Goal: Task Accomplishment & Management: Use online tool/utility

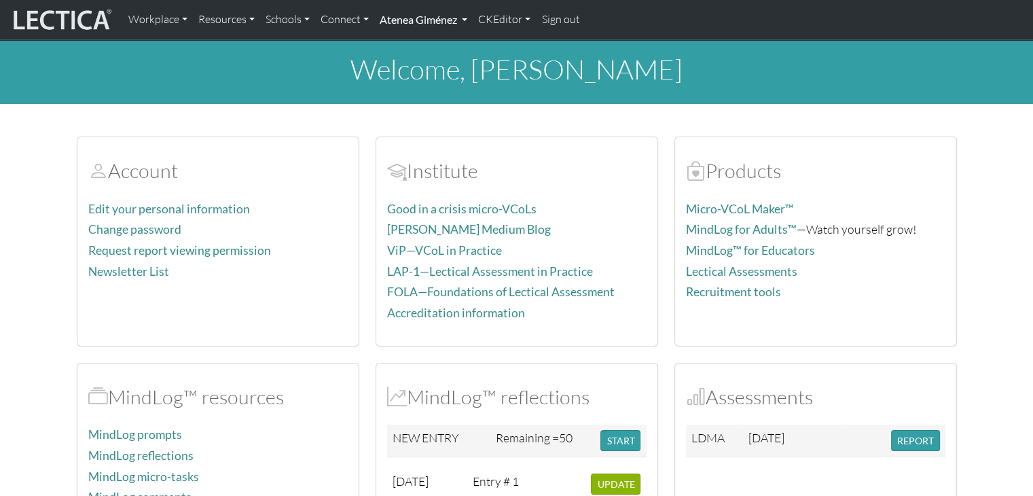
click at [426, 29] on link "Atenea Giménez" at bounding box center [423, 19] width 98 height 29
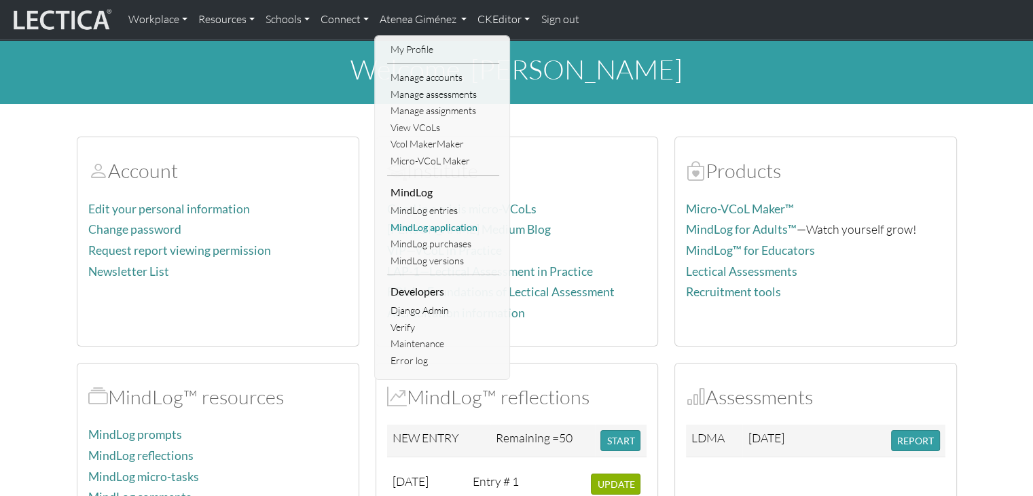
click at [451, 228] on link "MindLog application" at bounding box center [443, 227] width 112 height 17
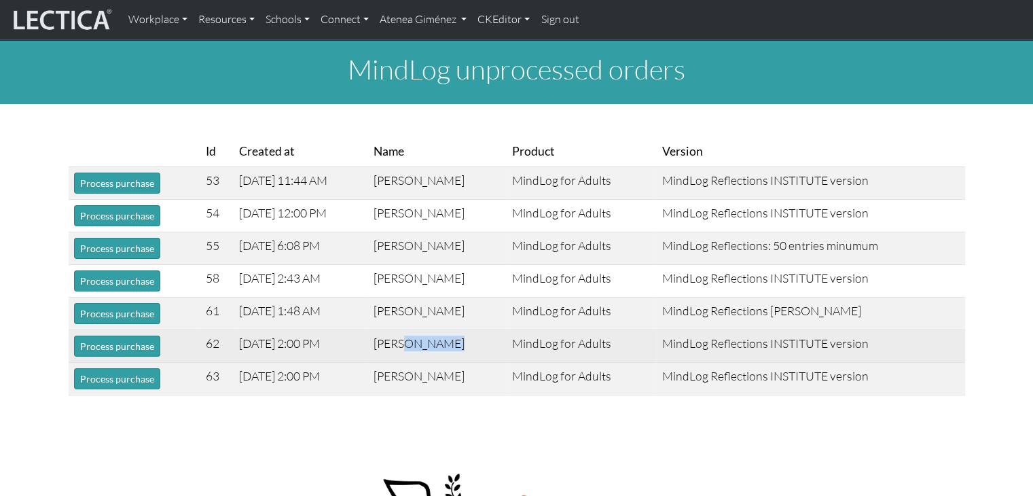
copy td "Zulewski"
drag, startPoint x: 471, startPoint y: 331, endPoint x: 413, endPoint y: 346, distance: 59.8
click at [413, 346] on td "John Zulewski" at bounding box center [437, 346] width 139 height 33
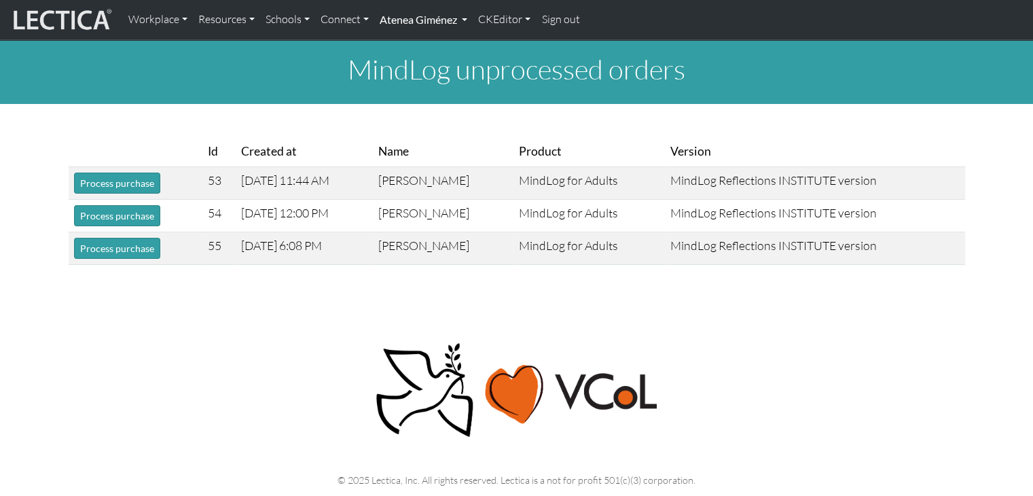
click at [413, 20] on link "Atenea Giménez" at bounding box center [423, 19] width 98 height 29
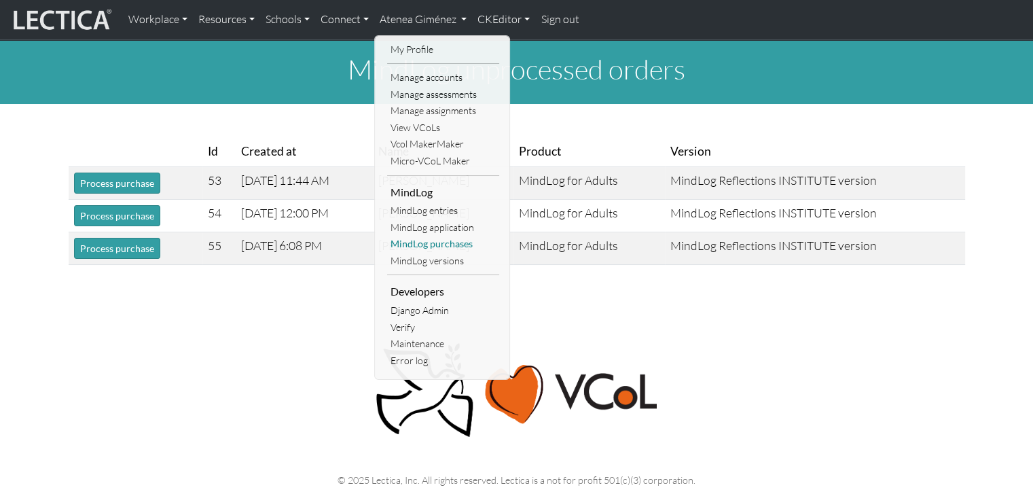
click at [450, 251] on link "MindLog purchases" at bounding box center [443, 244] width 112 height 17
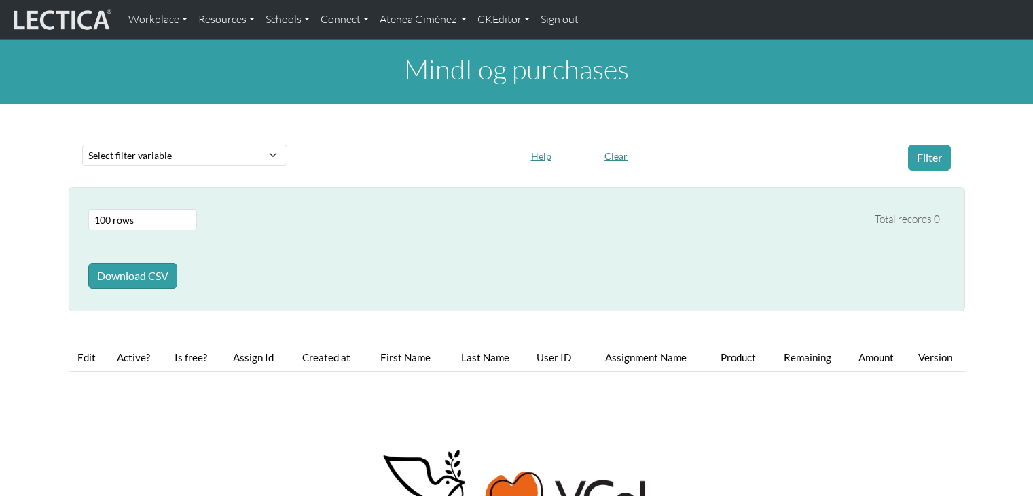
select select "100"
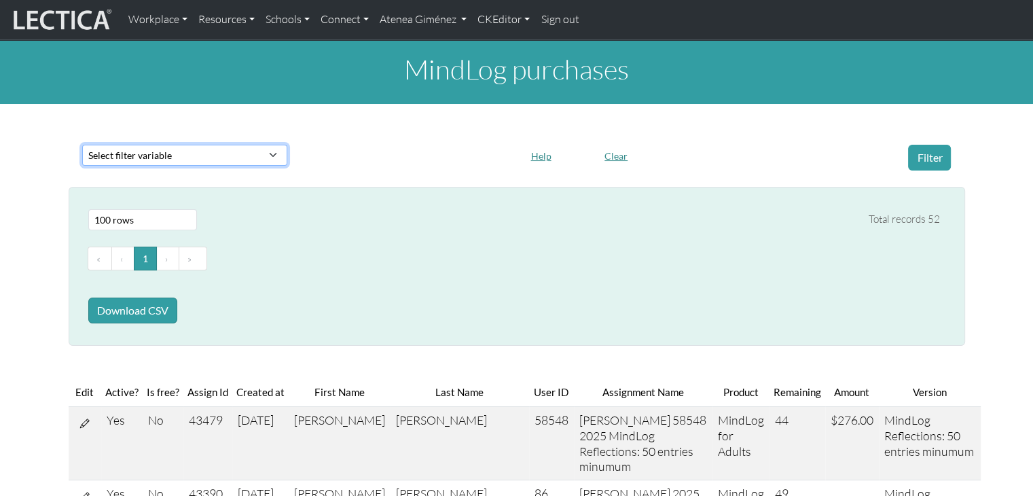
click at [198, 155] on select "Select filter variable First name Last name Version User ID Amount Created at P…" at bounding box center [184, 155] width 205 height 21
select select "first_name"
click at [82, 166] on select "Select filter variable First name Last name Version User ID Amount Created at P…" at bounding box center [184, 155] width 205 height 21
select select
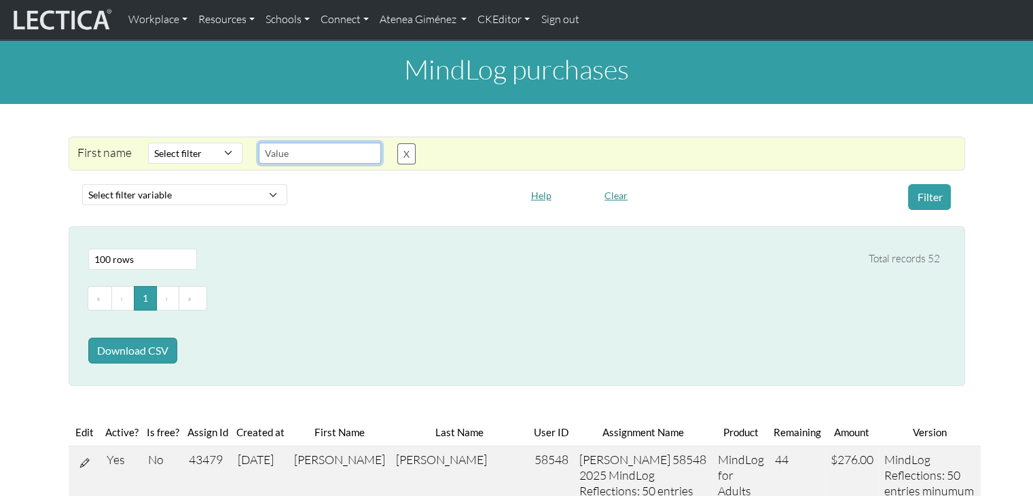
click at [293, 155] on input "text" at bounding box center [320, 153] width 122 height 21
type input "[PERSON_NAME]"
click at [231, 155] on select "Select filter Contains Equals Does not equal Starts with Ends with Matches regex" at bounding box center [195, 153] width 94 height 21
select select "icontains"
click at [148, 143] on select "Select filter Contains Equals Does not equal Starts with Ends with Matches regex" at bounding box center [195, 153] width 94 height 21
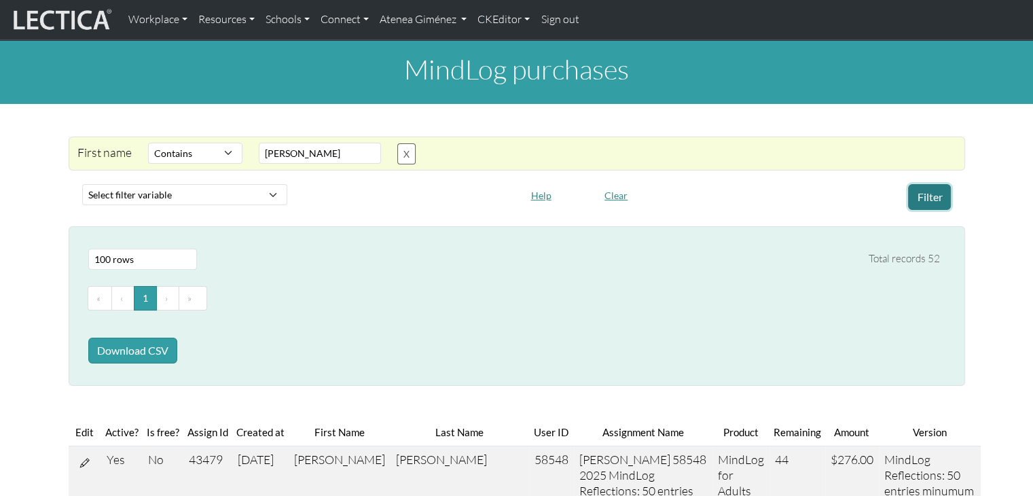
click at [940, 202] on button "Filter" at bounding box center [929, 197] width 43 height 26
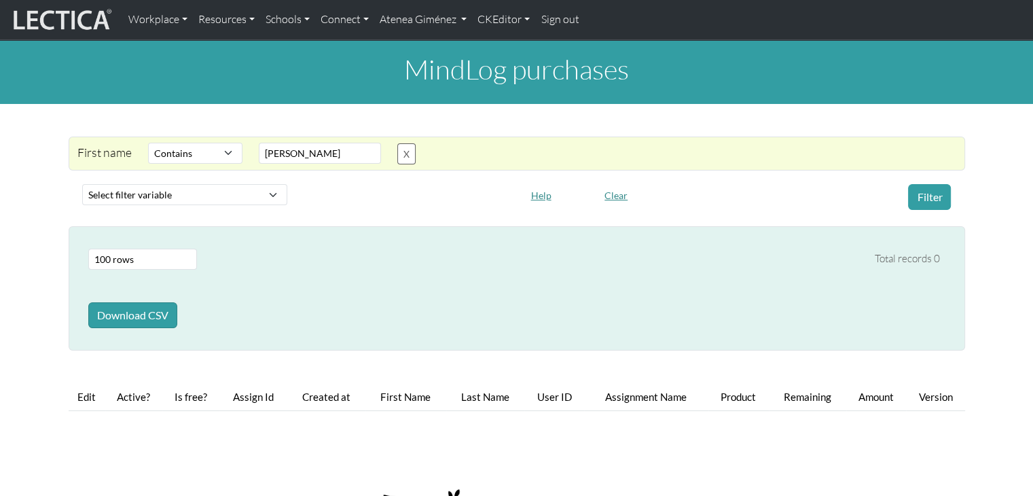
click at [418, 155] on div "X" at bounding box center [406, 154] width 35 height 22
click at [412, 155] on button "X" at bounding box center [406, 153] width 18 height 21
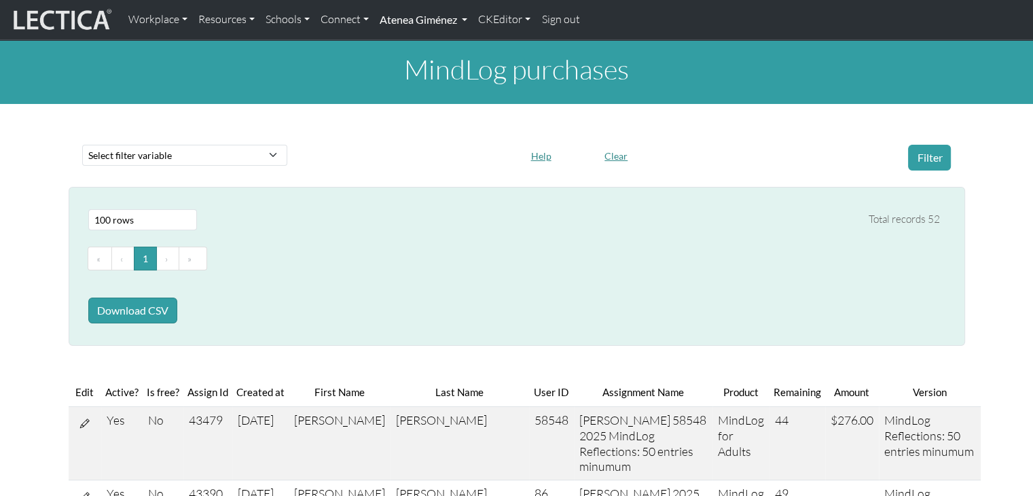
click at [435, 16] on link "Atenea Giménez" at bounding box center [423, 19] width 98 height 29
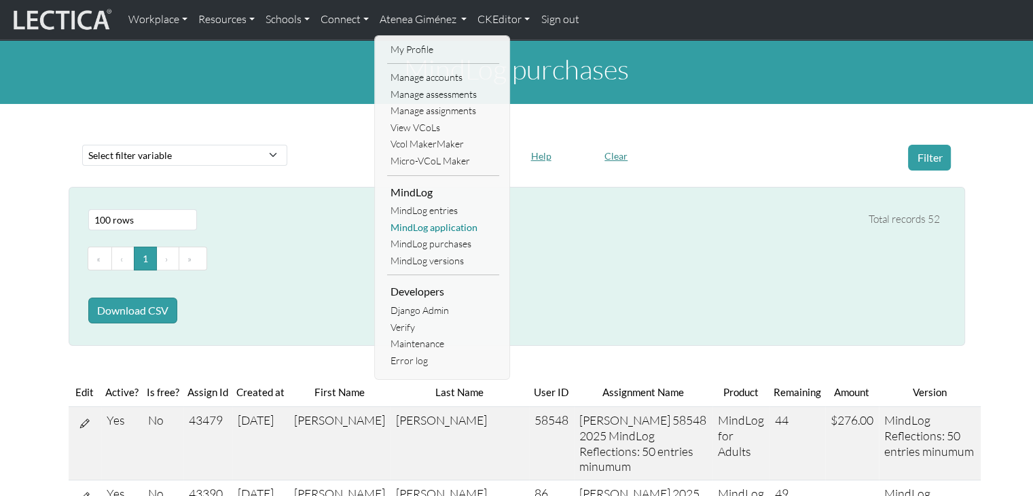
click at [435, 232] on link "MindLog application" at bounding box center [443, 227] width 112 height 17
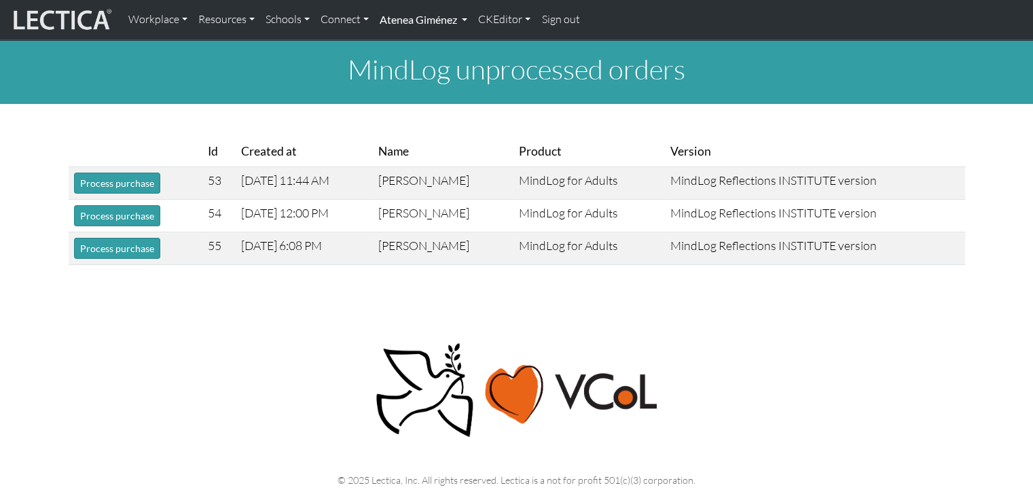
click at [418, 29] on link "Atenea Giménez" at bounding box center [423, 19] width 98 height 29
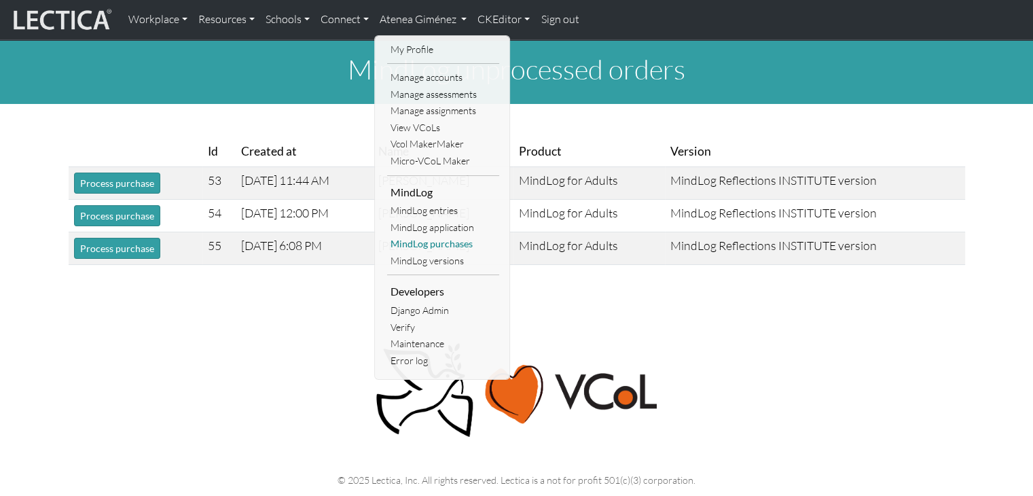
click at [439, 245] on link "MindLog purchases" at bounding box center [443, 244] width 112 height 17
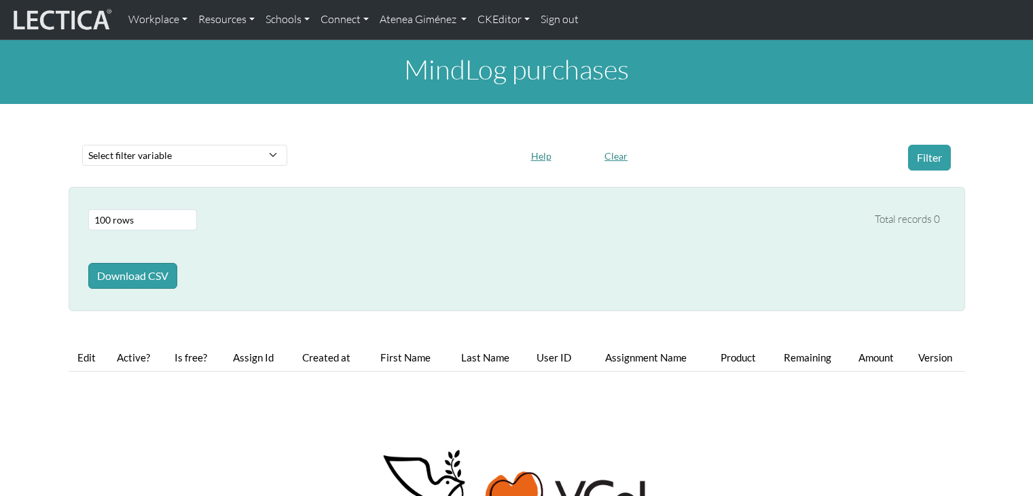
select select "100"
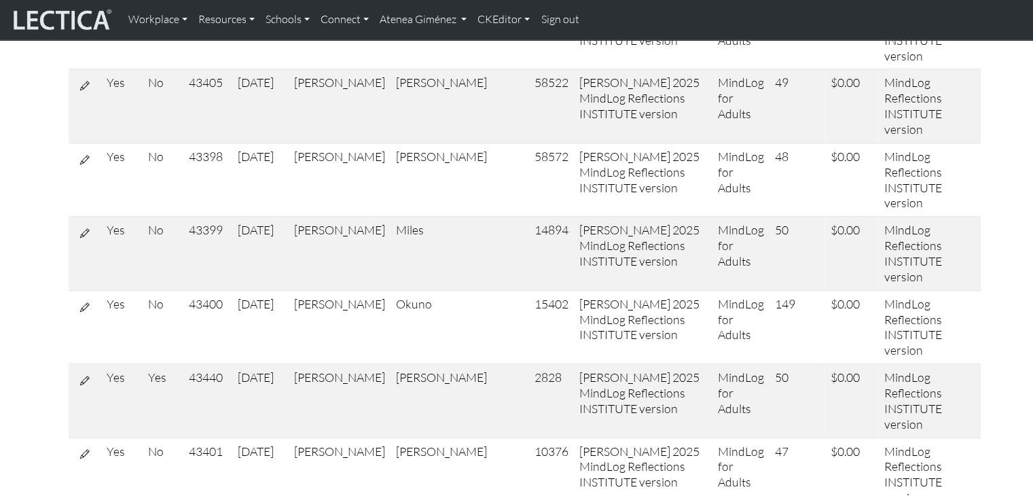
scroll to position [1048, 0]
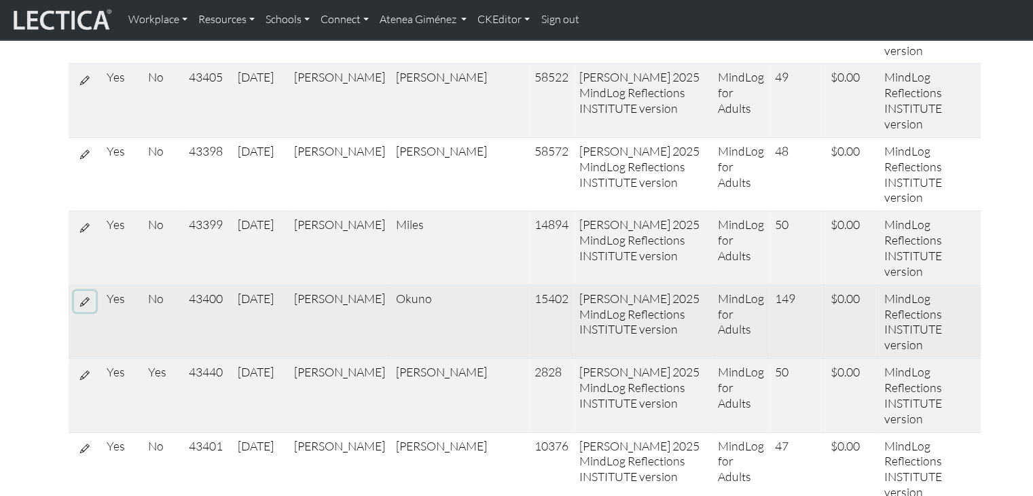
click at [90, 291] on button at bounding box center [85, 301] width 22 height 21
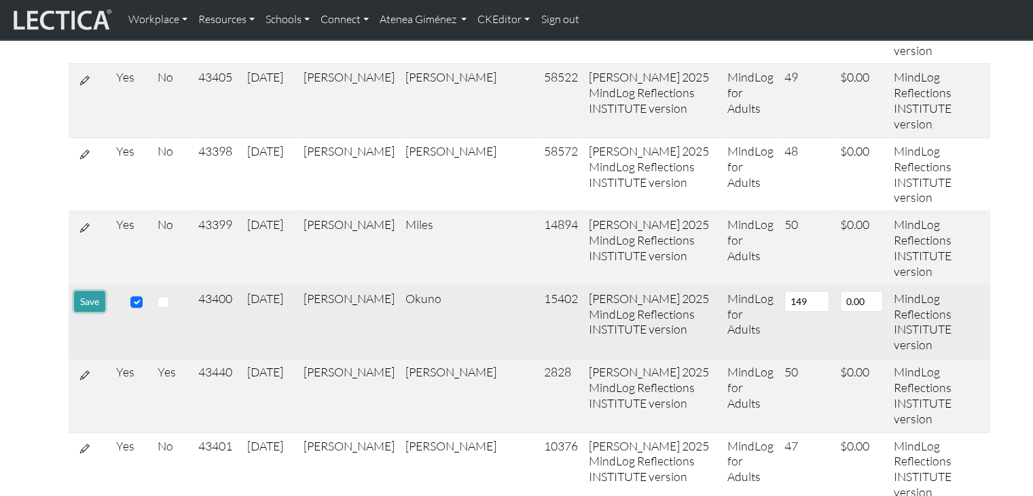
scroll to position [1094, 0]
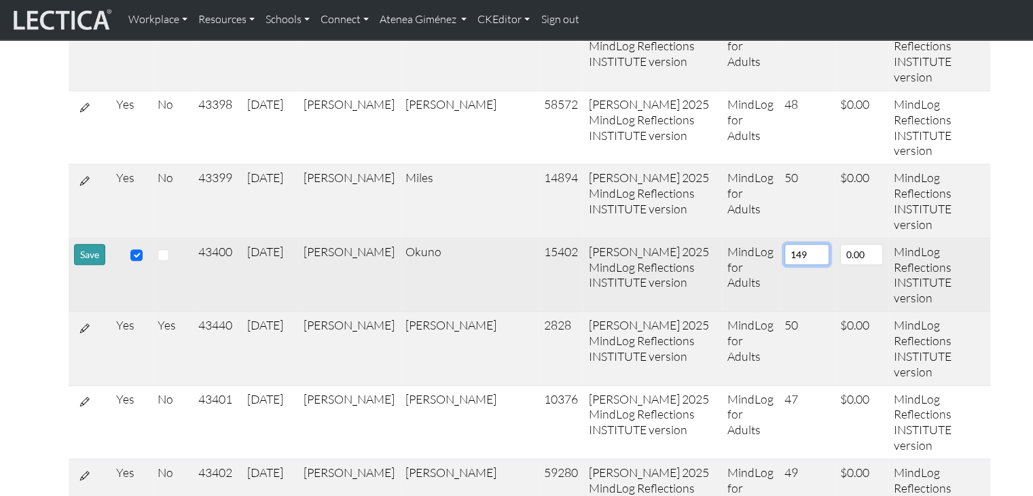
click at [784, 265] on input "149" at bounding box center [806, 254] width 45 height 21
type input "1"
type input "99"
click at [74, 265] on button "Save" at bounding box center [89, 254] width 31 height 21
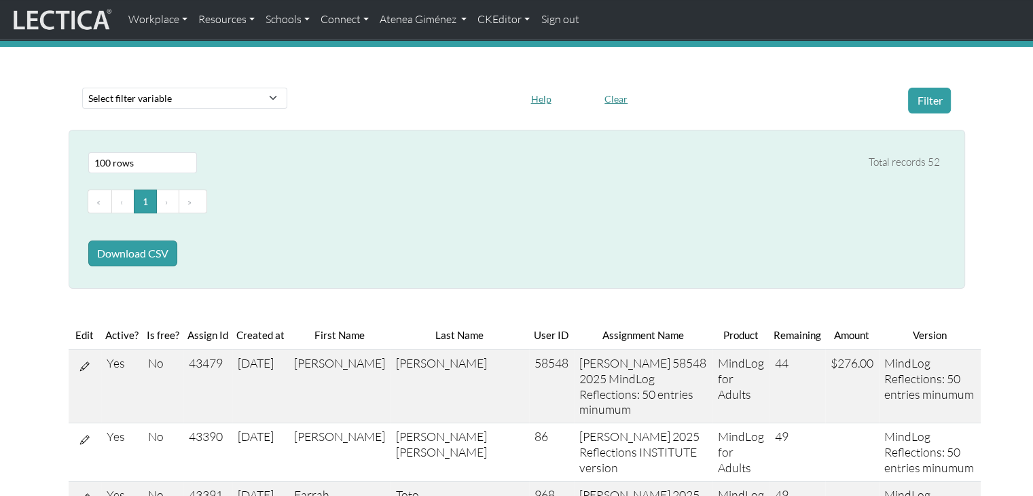
scroll to position [0, 0]
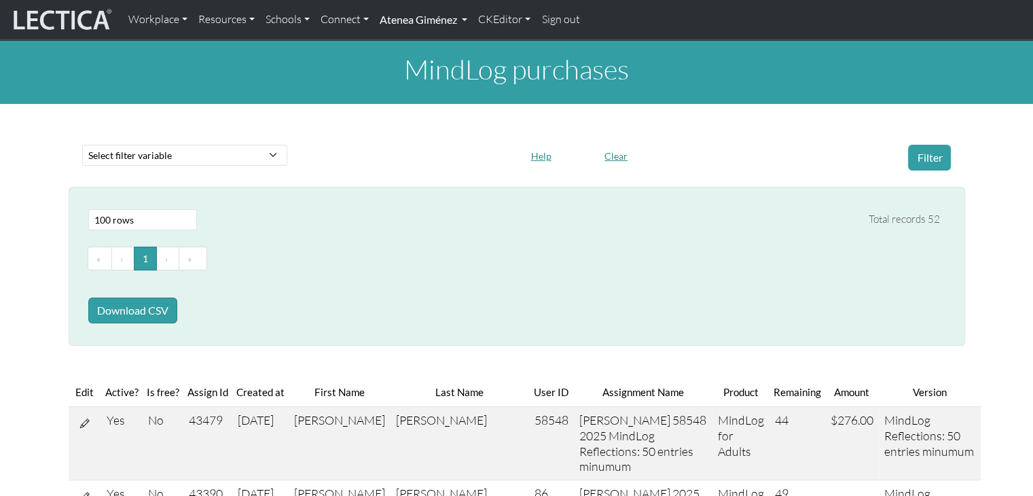
click at [438, 15] on link "Atenea Giménez" at bounding box center [423, 19] width 98 height 29
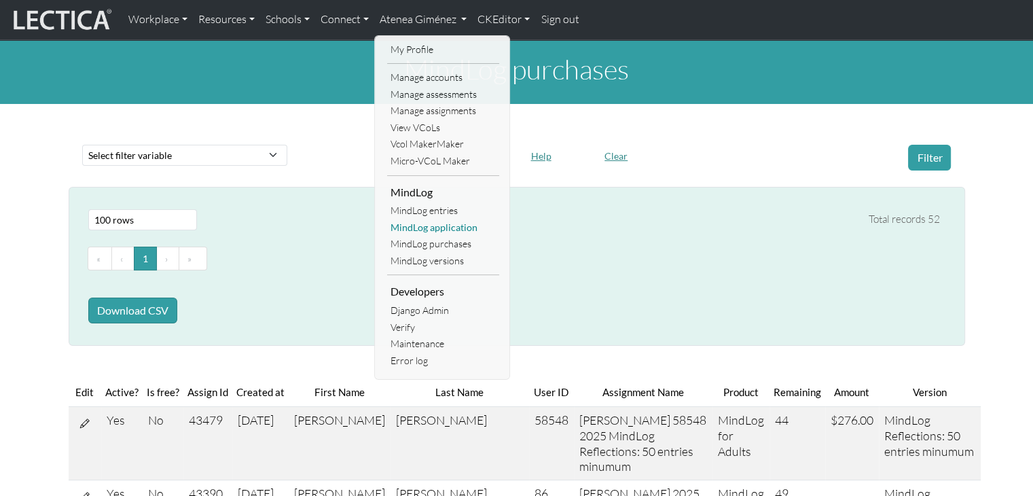
click at [432, 227] on link "MindLog application" at bounding box center [443, 227] width 112 height 17
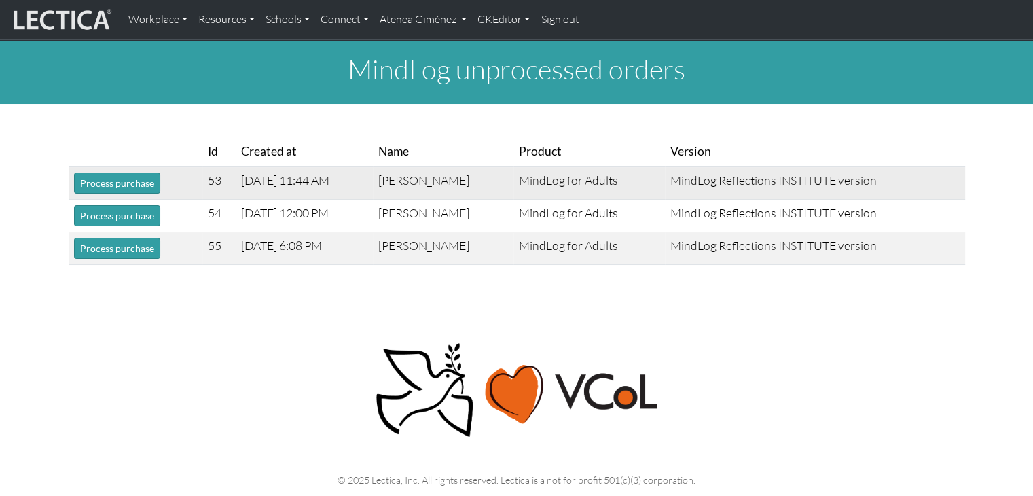
click at [485, 193] on td "[PERSON_NAME]" at bounding box center [443, 183] width 141 height 33
